Goal: Task Accomplishment & Management: Manage account settings

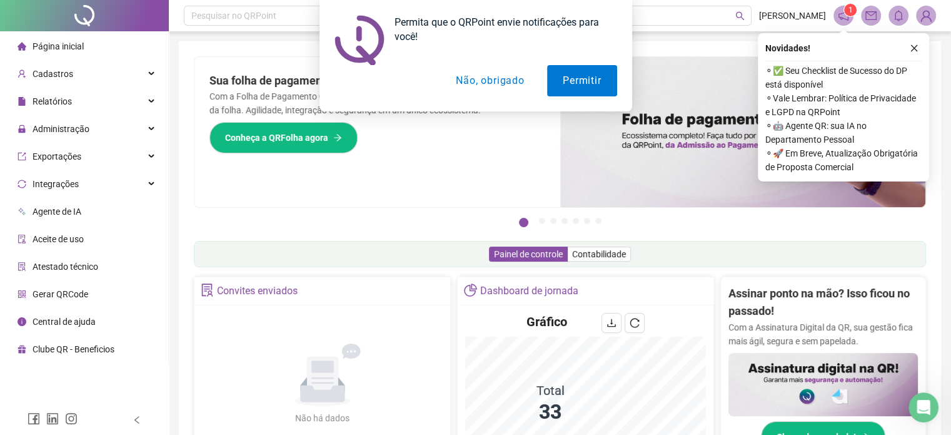
click at [917, 51] on div "Permita que o QRPoint envie notificações para você! Permitir Não, obrigado" at bounding box center [475, 55] width 951 height 111
click at [913, 48] on div "Permita que o QRPoint envie notificações para você! Permitir Não, obrigado" at bounding box center [475, 55] width 951 height 111
click at [495, 82] on button "Não, obrigado" at bounding box center [489, 80] width 99 height 31
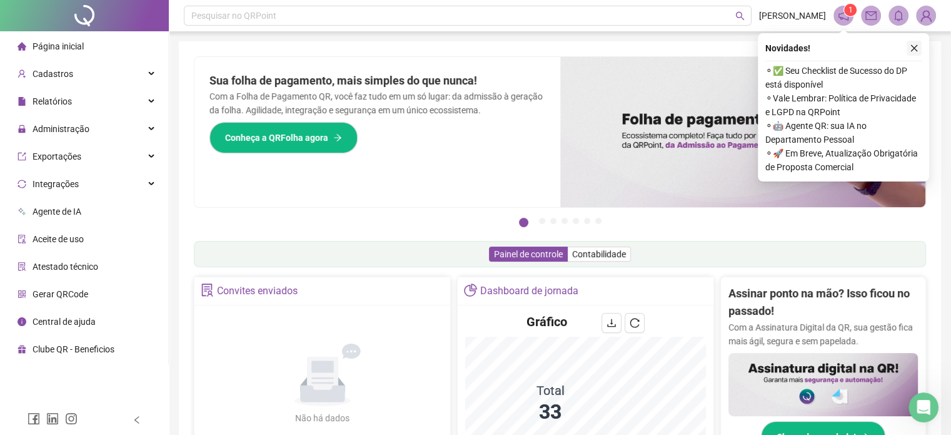
click at [918, 49] on icon "close" at bounding box center [914, 48] width 9 height 9
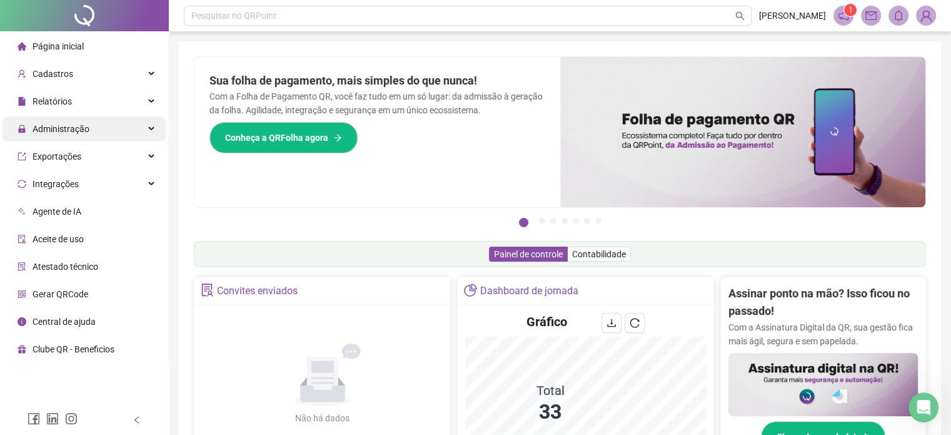
click at [72, 132] on span "Administração" at bounding box center [61, 129] width 57 height 10
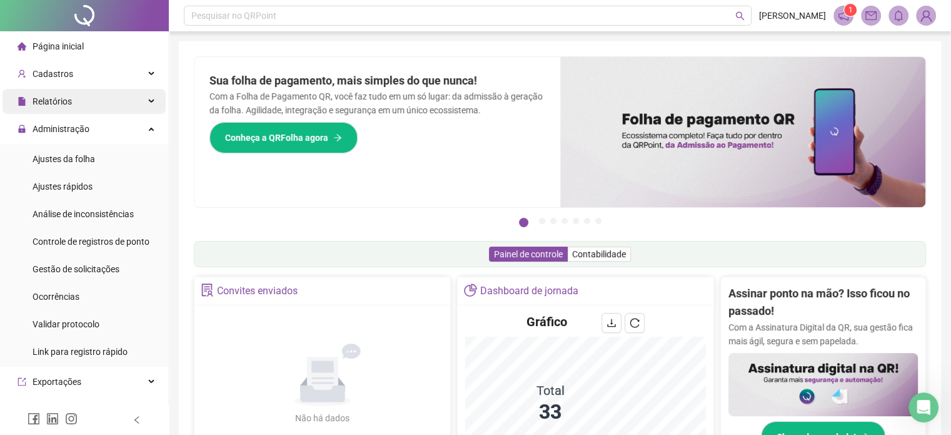
click at [78, 109] on div "Relatórios" at bounding box center [84, 101] width 163 height 25
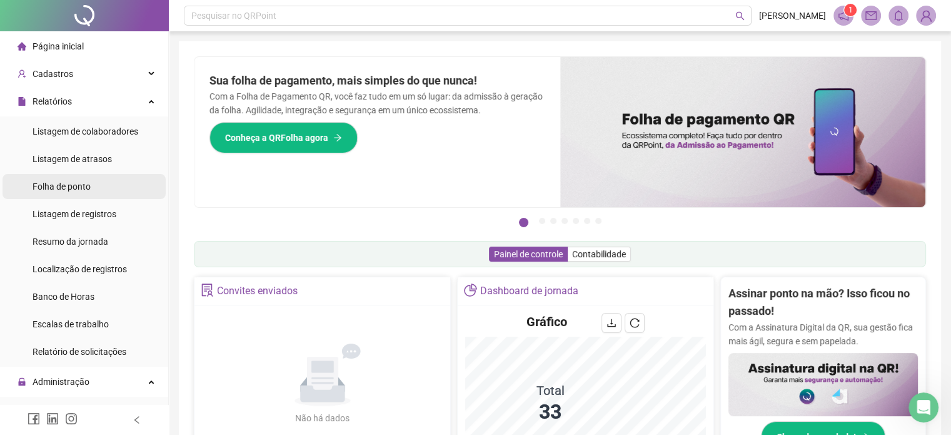
click at [62, 178] on div "Folha de ponto" at bounding box center [62, 186] width 58 height 25
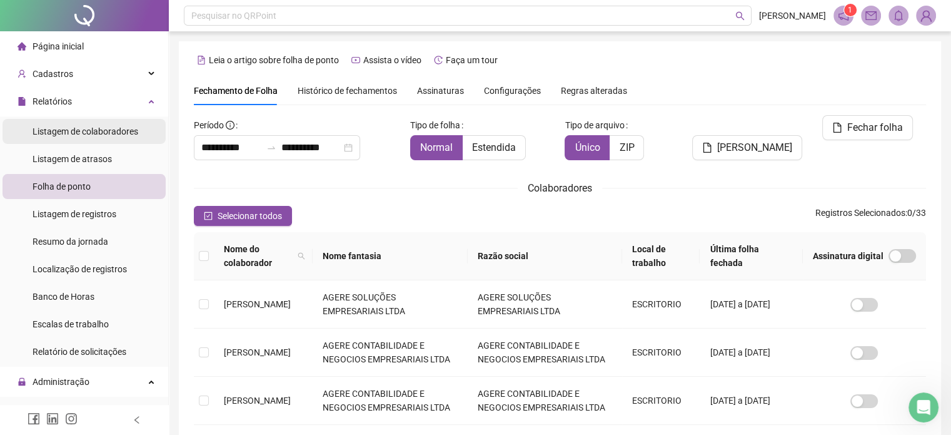
scroll to position [38, 0]
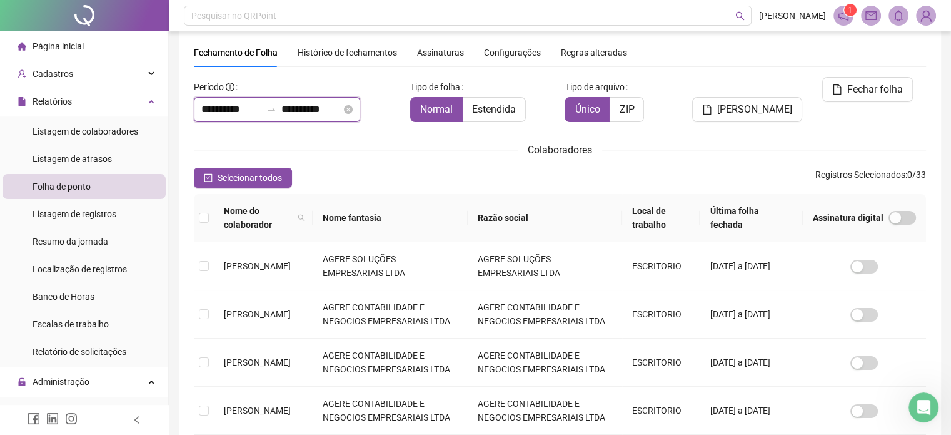
click at [326, 112] on input "**********" at bounding box center [311, 109] width 60 height 15
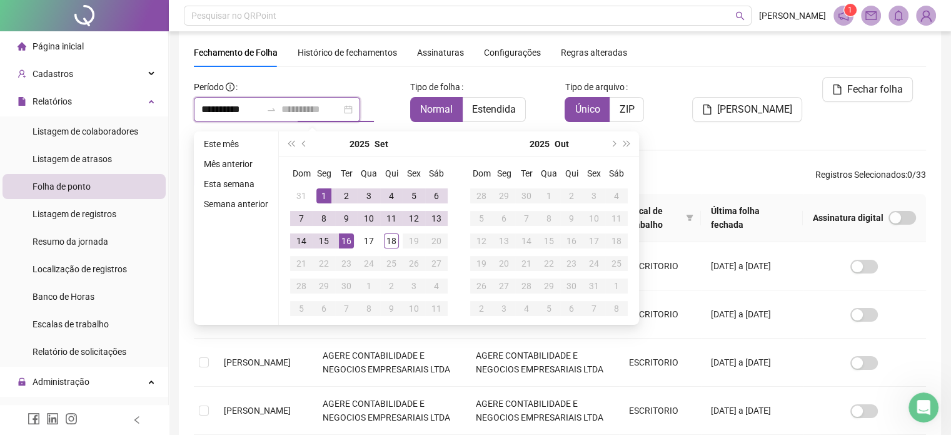
type input "**********"
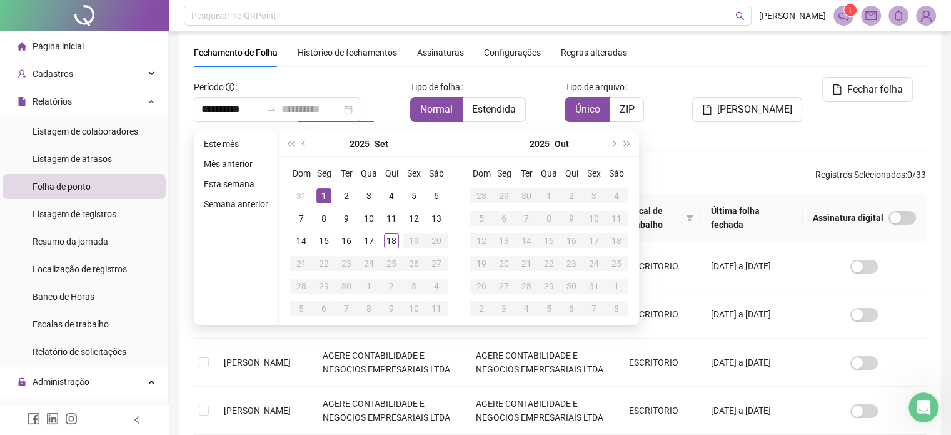
click at [321, 197] on div "1" at bounding box center [323, 195] width 15 height 15
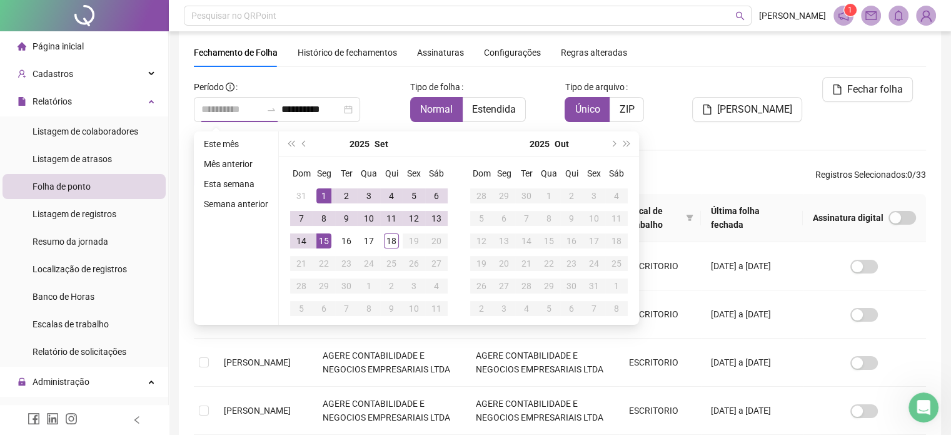
click at [326, 239] on div "15" at bounding box center [323, 240] width 15 height 15
type input "**********"
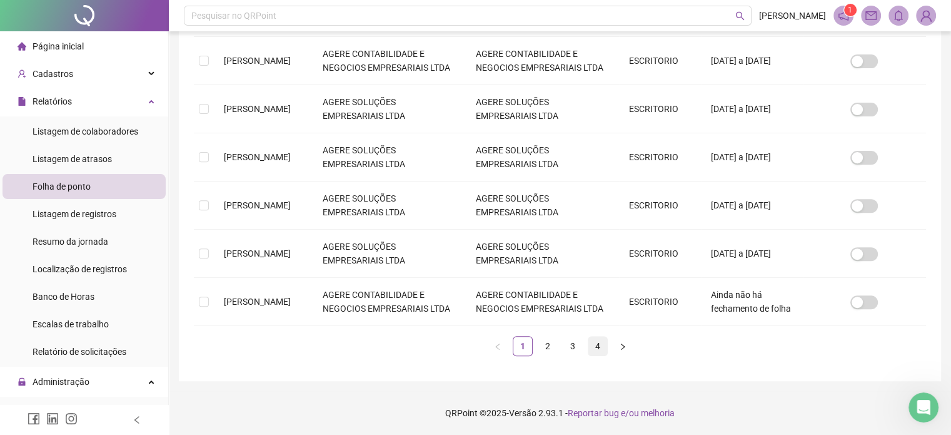
click at [599, 346] on link "4" at bounding box center [597, 345] width 19 height 19
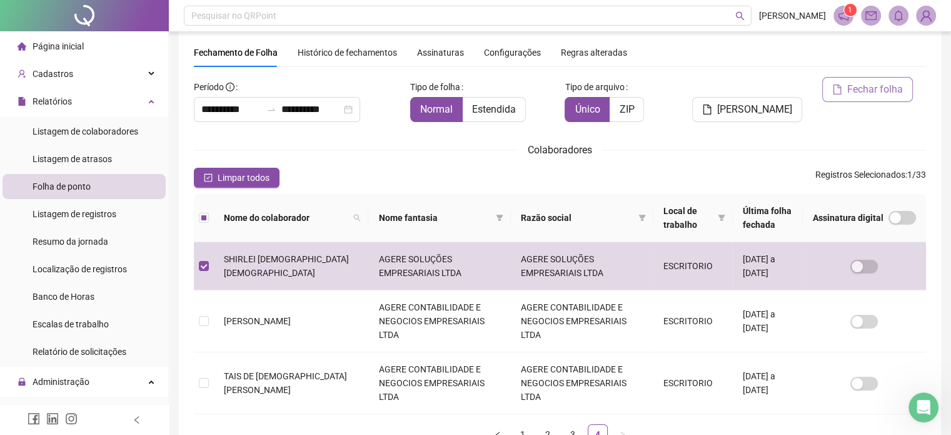
click at [867, 84] on span "Fechar folha" at bounding box center [875, 89] width 56 height 15
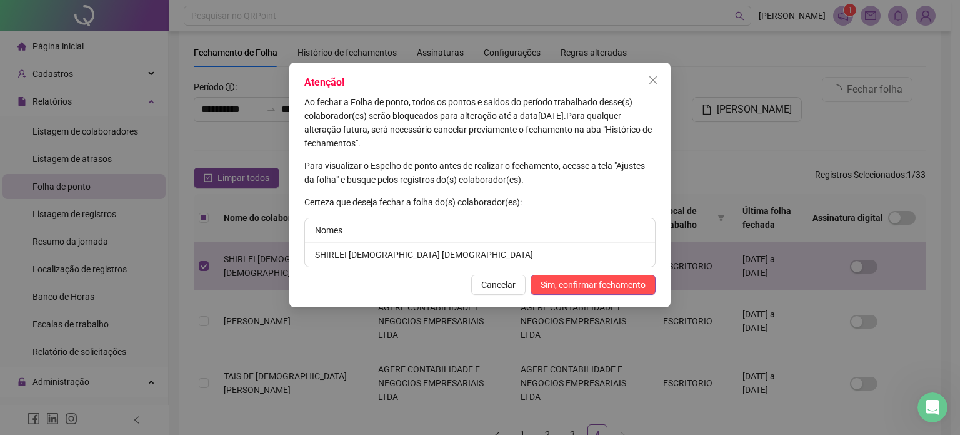
click at [608, 273] on div "Atenção! Ao fechar a Folha de ponto, todos os pontos e saldos do período trabal…" at bounding box center [479, 185] width 381 height 244
click at [616, 296] on div "Atenção! Ao fechar a Folha de ponto, todos os pontos e saldos do período trabal…" at bounding box center [479, 185] width 381 height 244
click at [625, 288] on span "Sim, confirmar fechamento" at bounding box center [593, 285] width 105 height 14
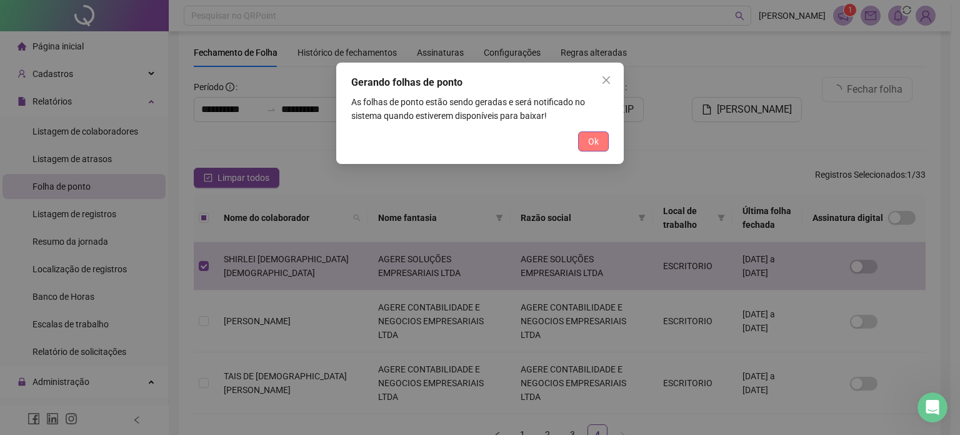
click at [595, 147] on span "Ok" at bounding box center [593, 141] width 11 height 14
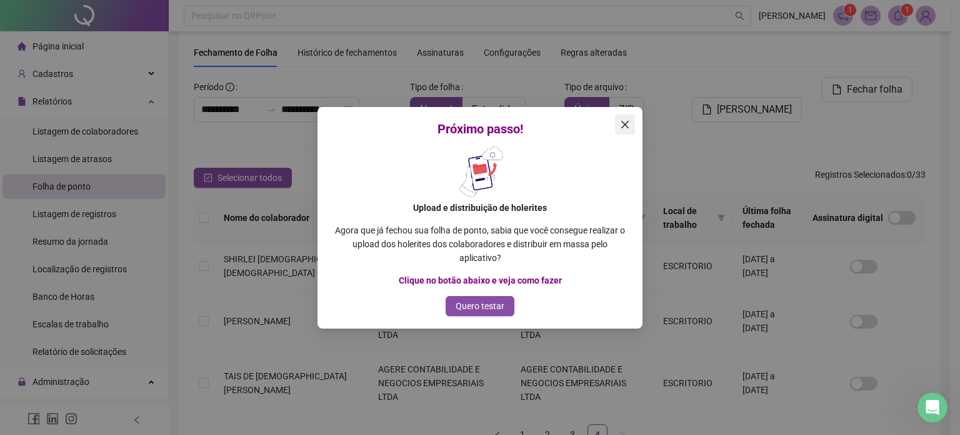
click at [621, 121] on icon "close" at bounding box center [625, 124] width 10 height 10
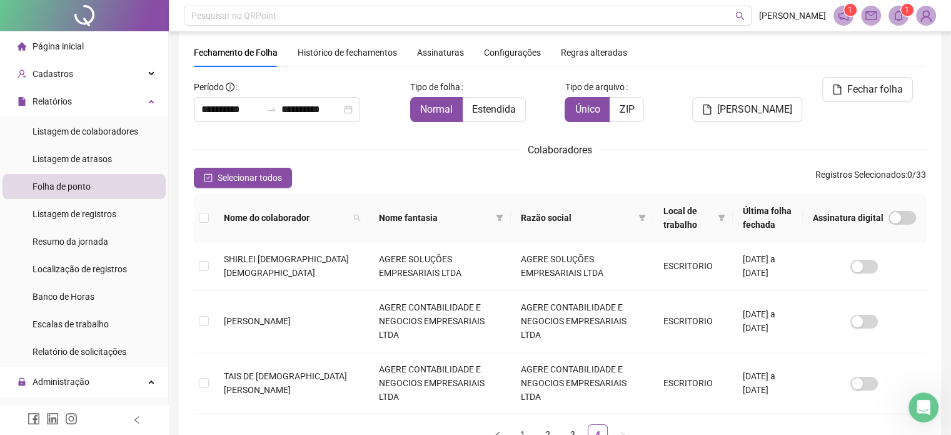
click at [900, 13] on icon "bell" at bounding box center [898, 15] width 11 height 11
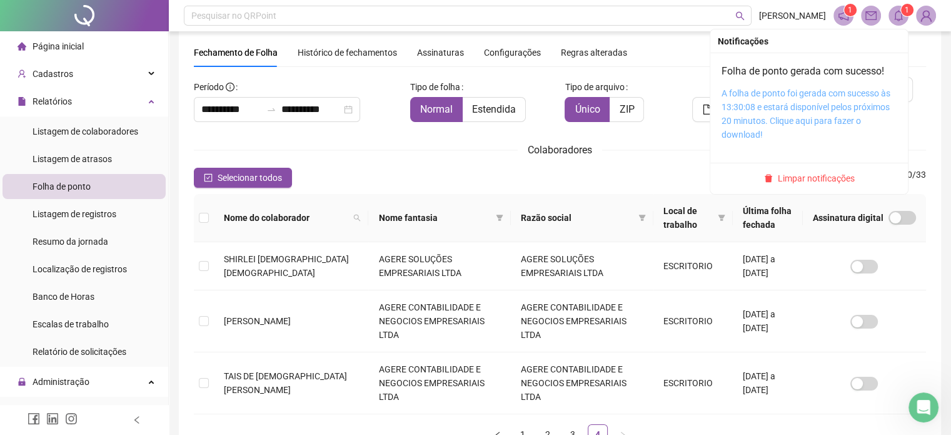
click at [796, 124] on link "A folha de ponto foi gerada com sucesso às 13:30:08 e estará disponível pelos p…" at bounding box center [806, 113] width 169 height 51
